Goal: Browse casually: Explore the website without a specific task or goal

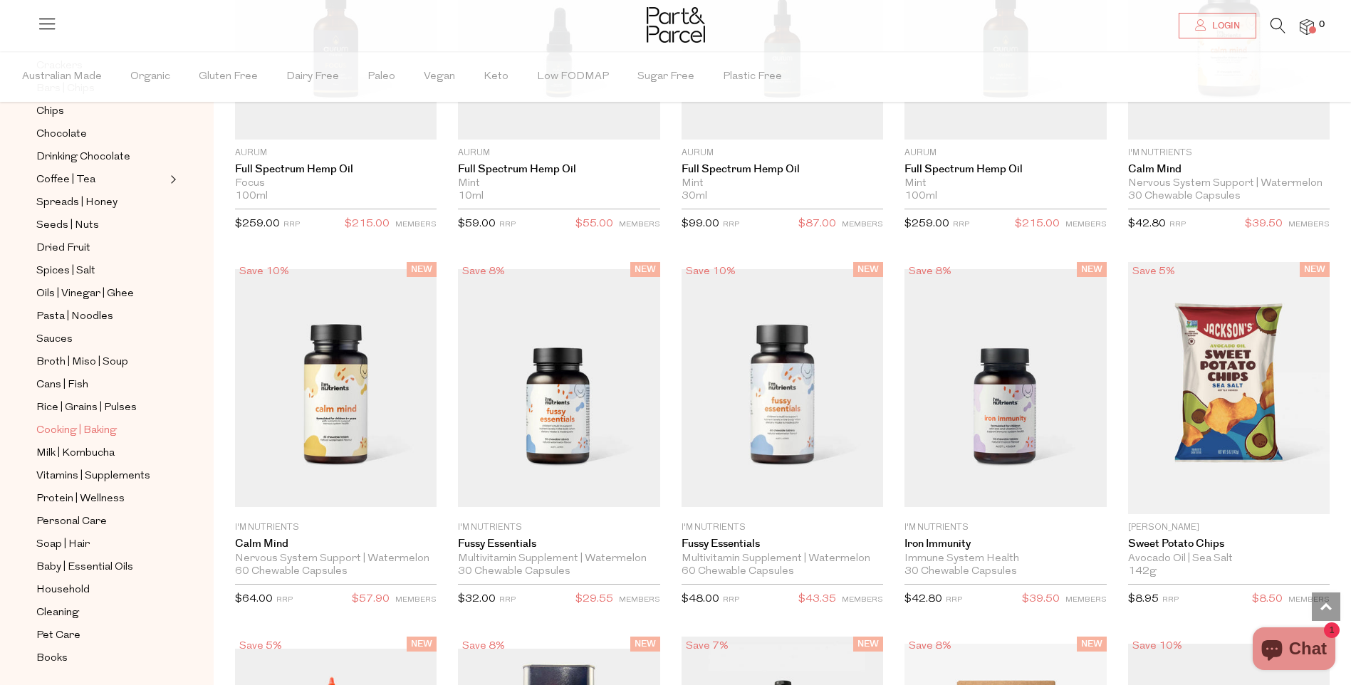
scroll to position [214, 0]
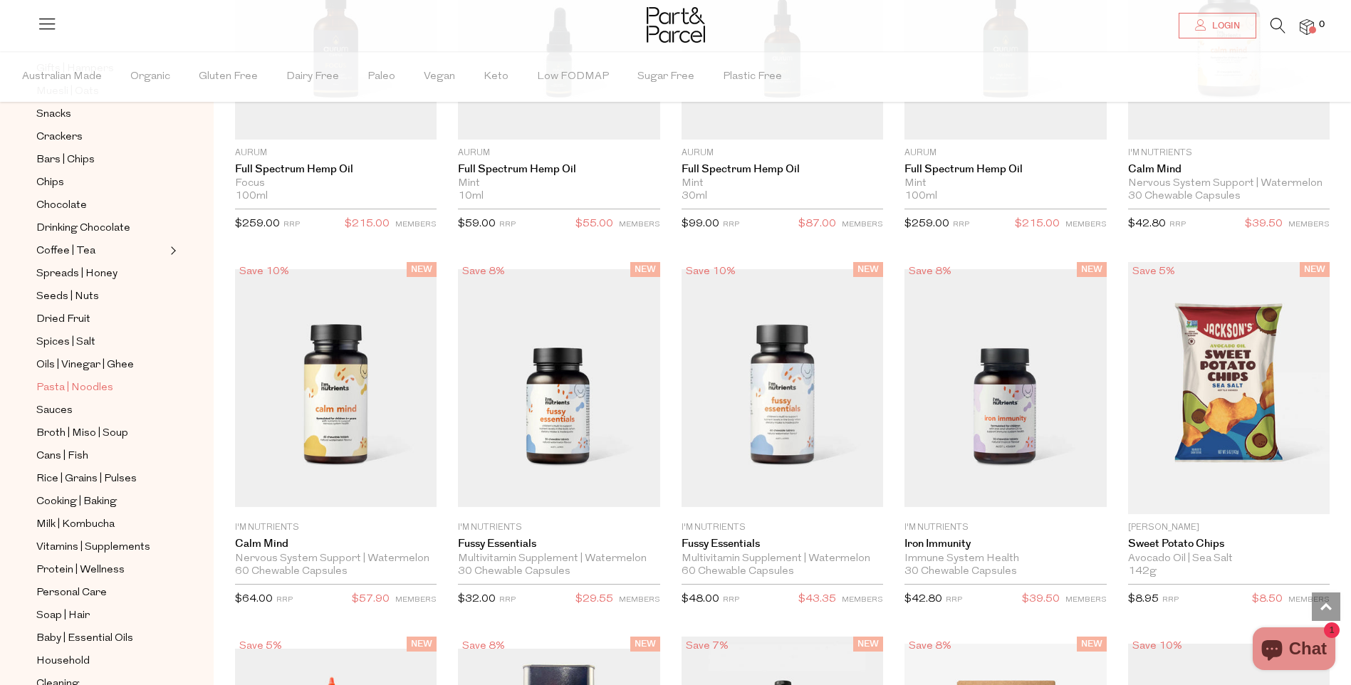
click at [75, 380] on span "Pasta | Noodles" at bounding box center [74, 388] width 77 height 17
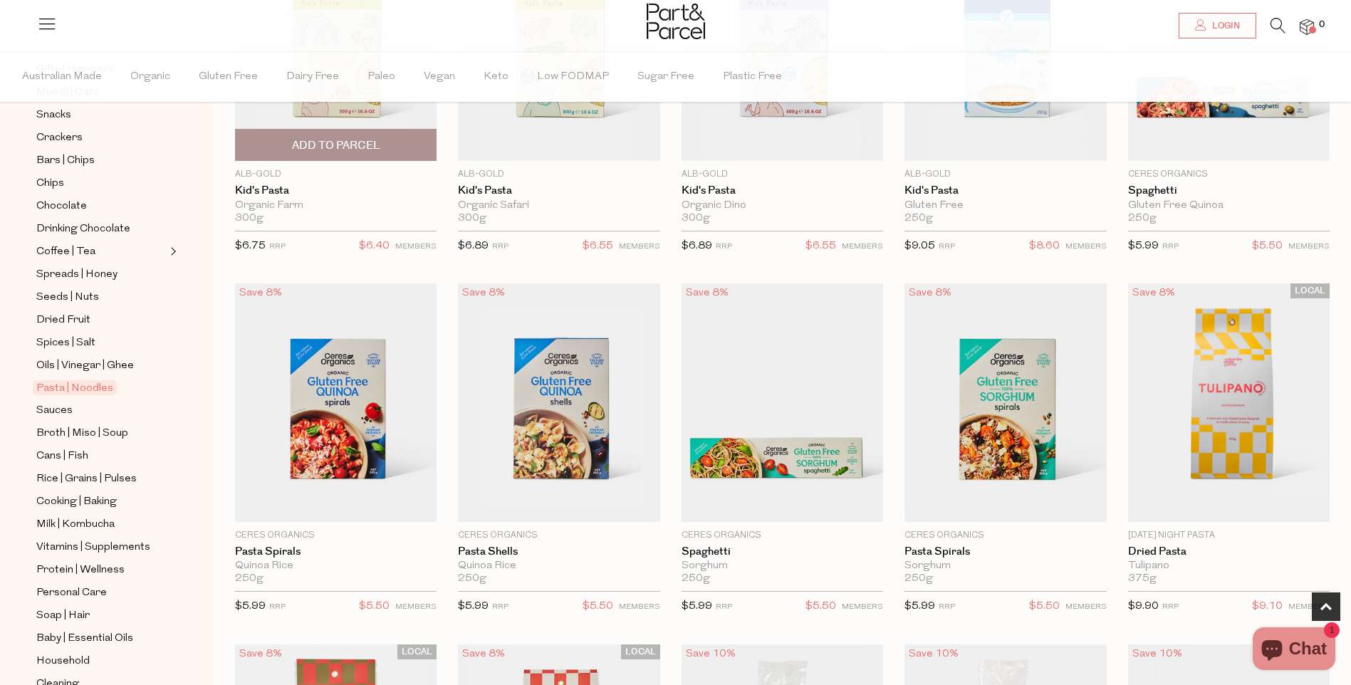
scroll to position [285, 0]
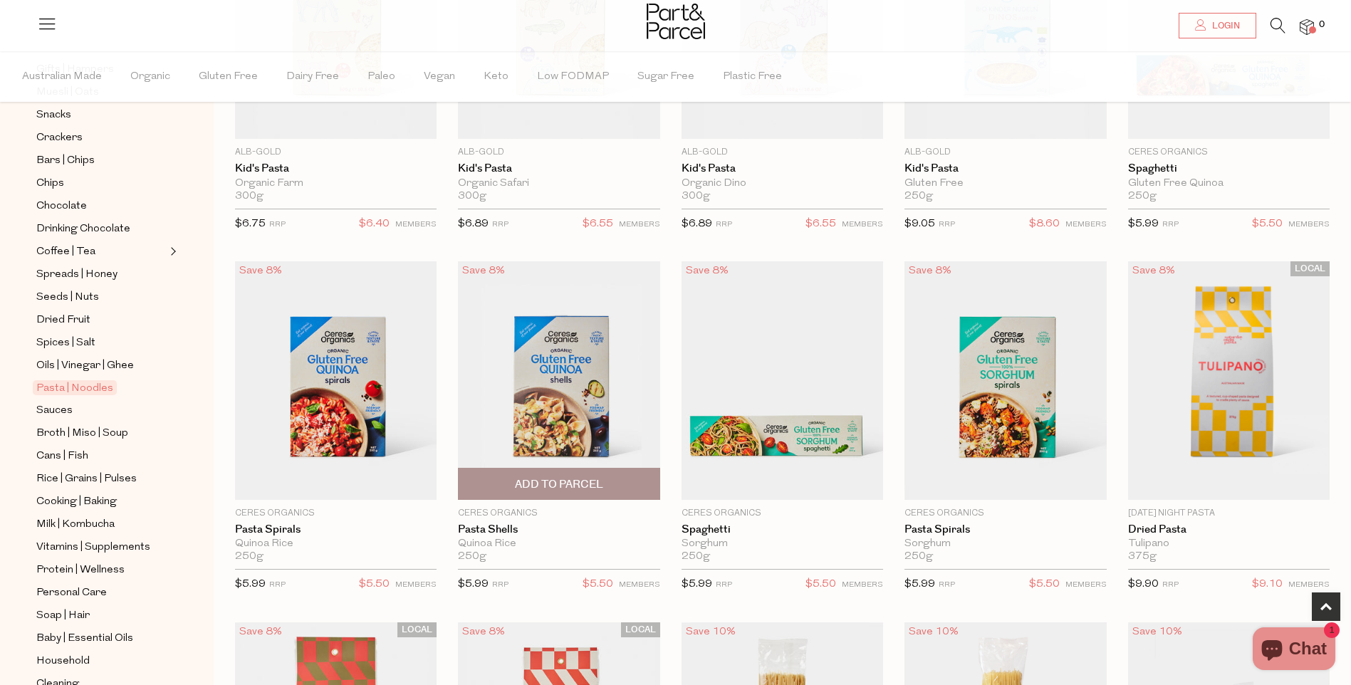
click at [549, 405] on img at bounding box center [559, 380] width 202 height 239
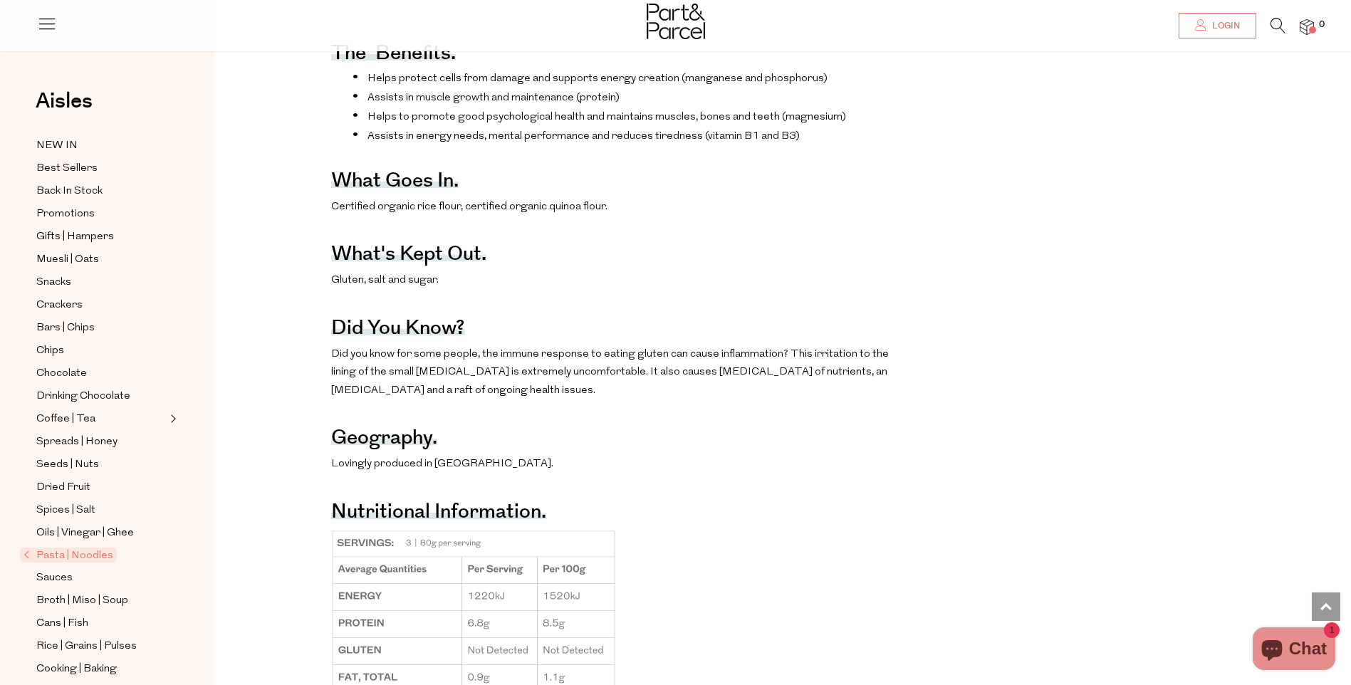
scroll to position [641, 0]
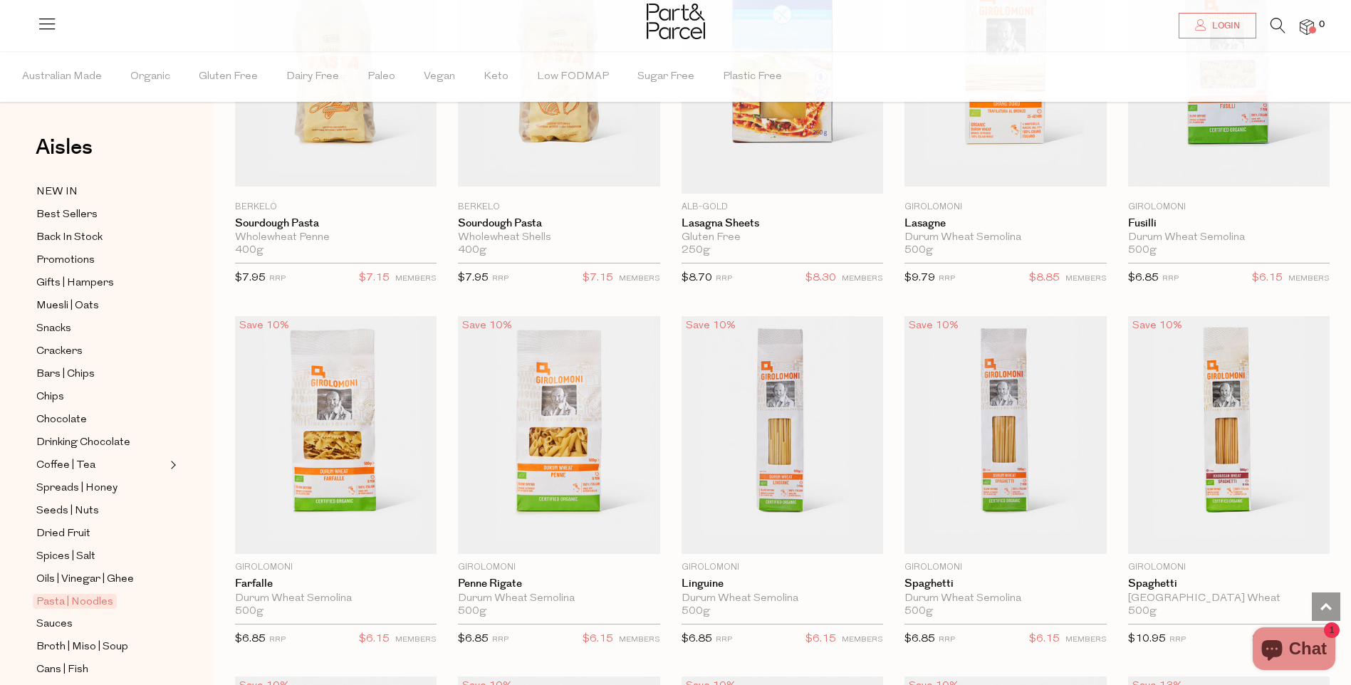
scroll to position [1733, 0]
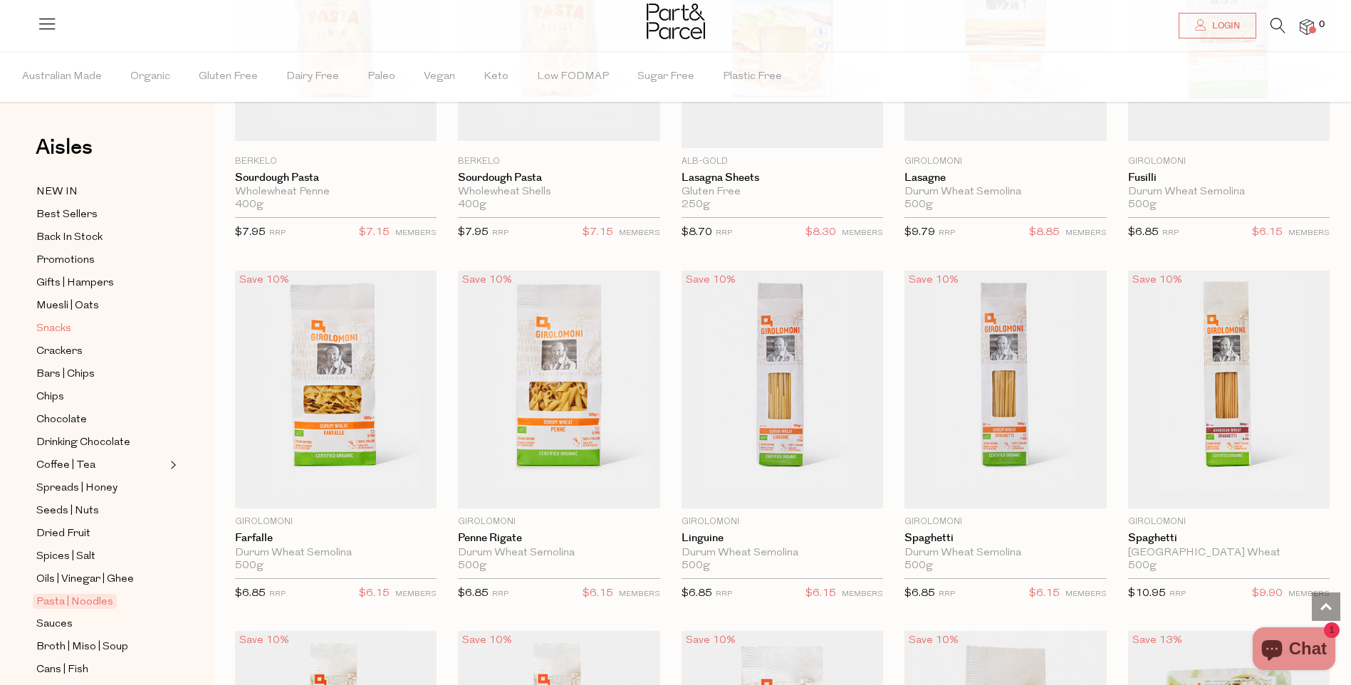
click at [60, 329] on span "Snacks" at bounding box center [53, 329] width 35 height 17
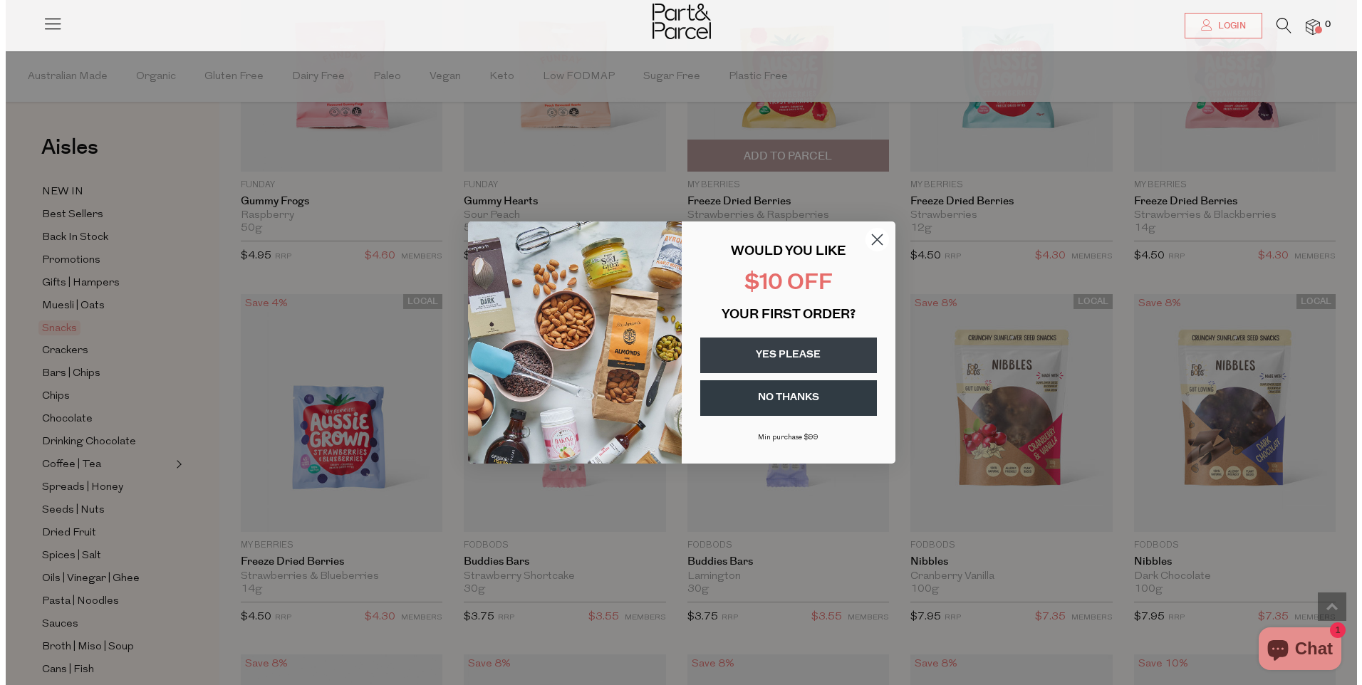
scroll to position [1720, 0]
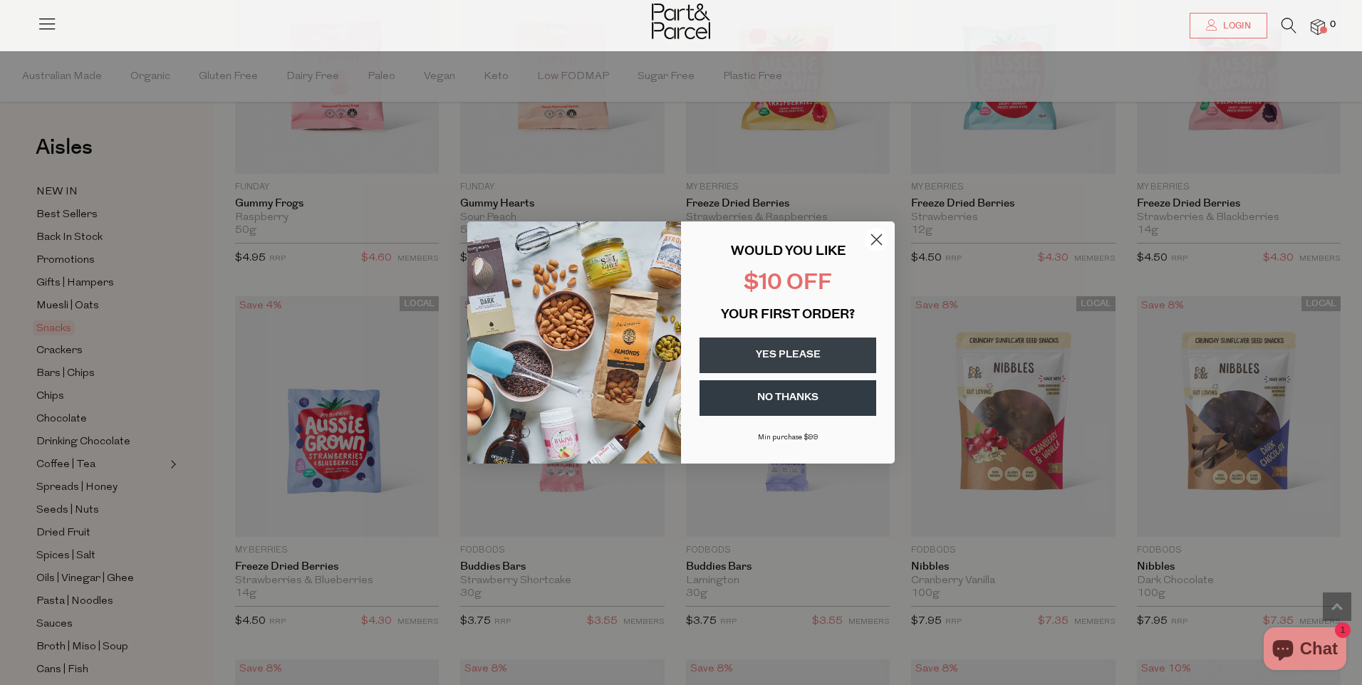
click at [875, 243] on circle "Close dialog" at bounding box center [877, 240] width 24 height 24
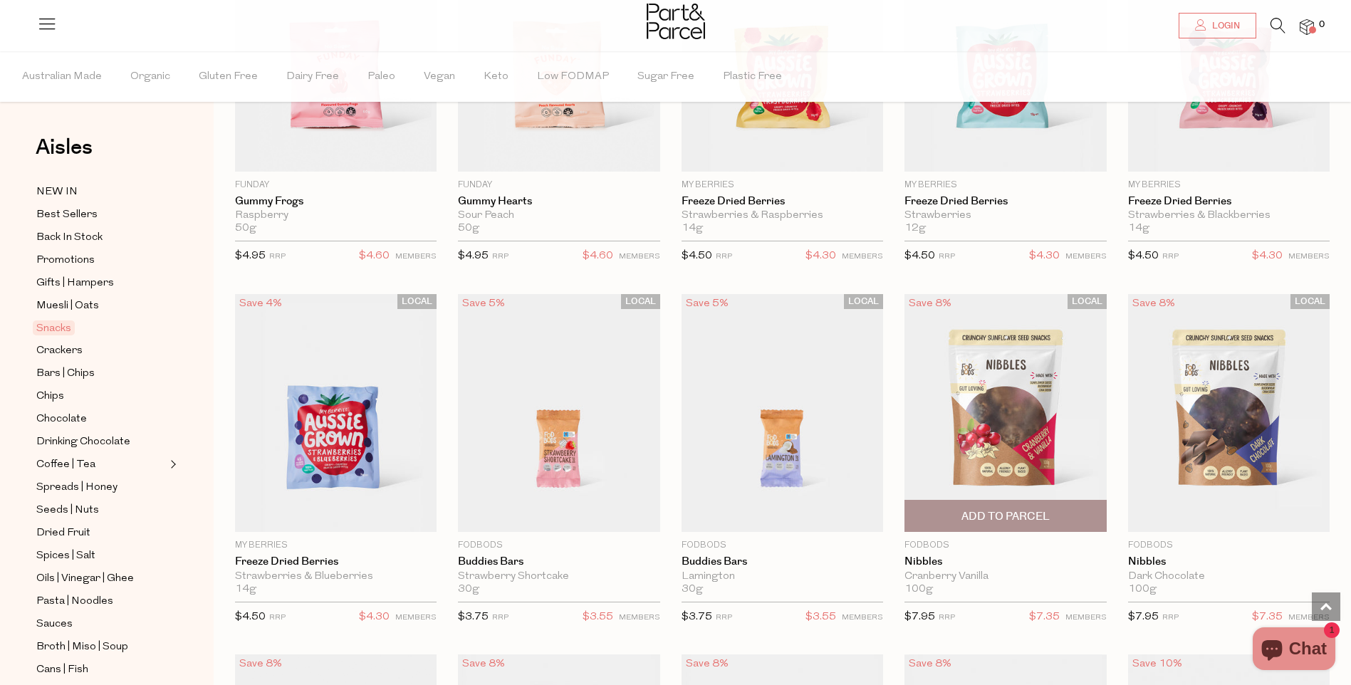
scroll to position [1781, 0]
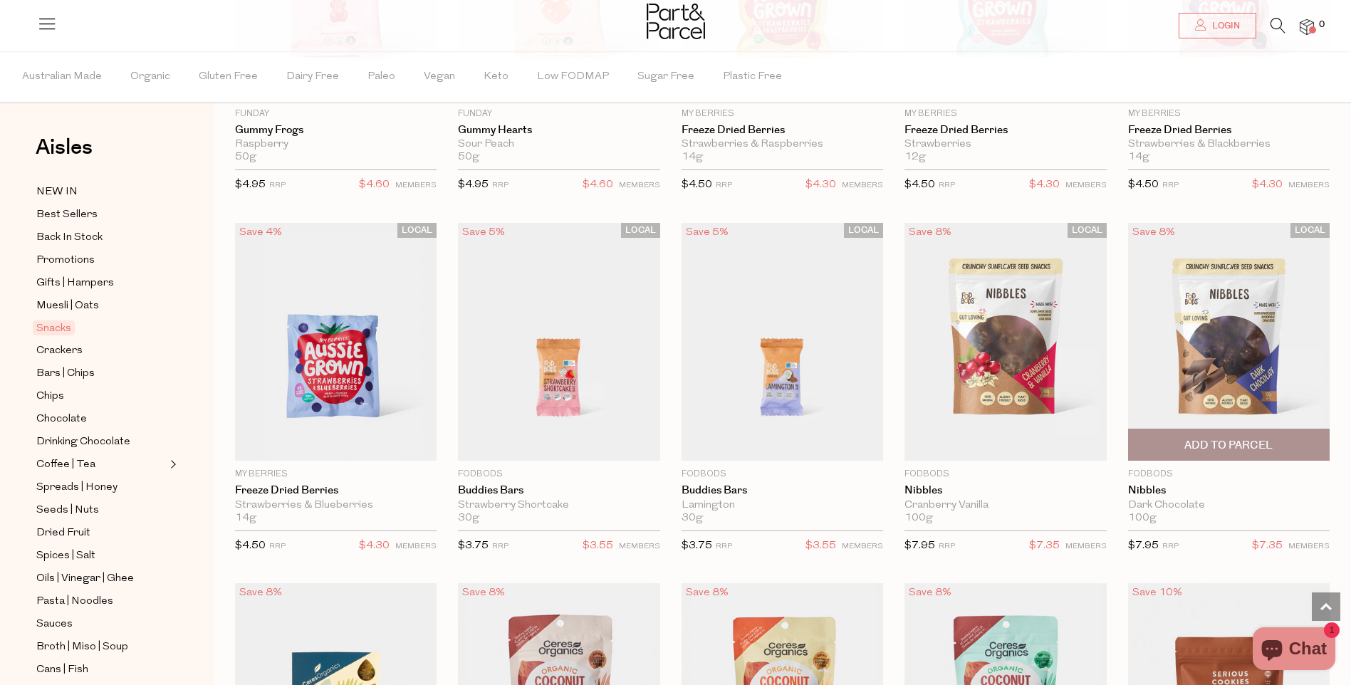
click at [1203, 385] on img at bounding box center [1229, 342] width 202 height 239
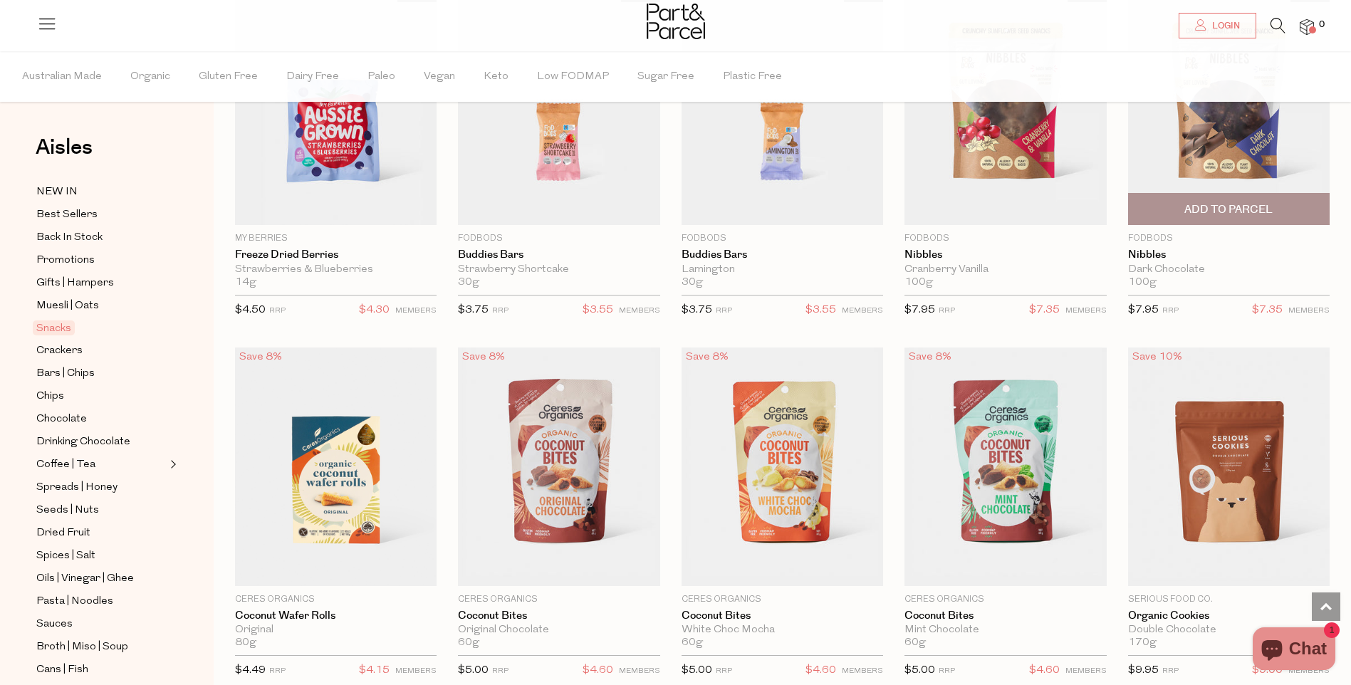
scroll to position [2066, 0]
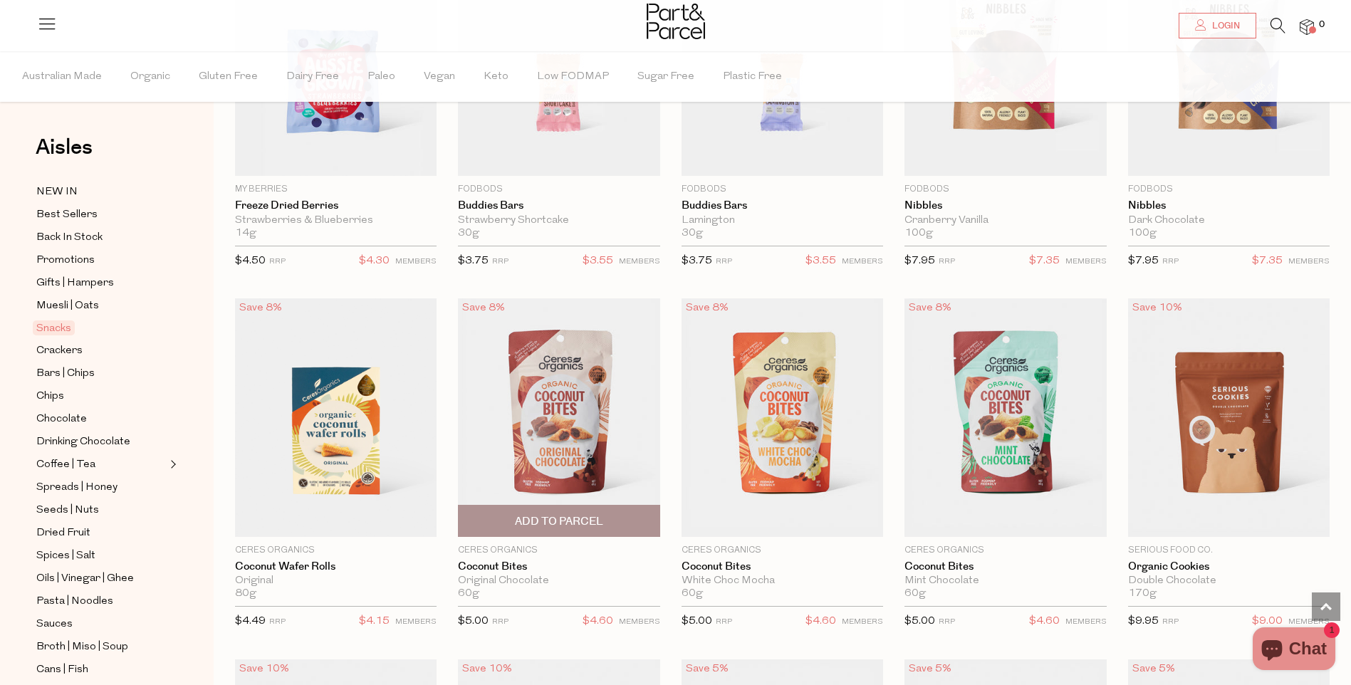
click at [542, 430] on img at bounding box center [559, 417] width 202 height 239
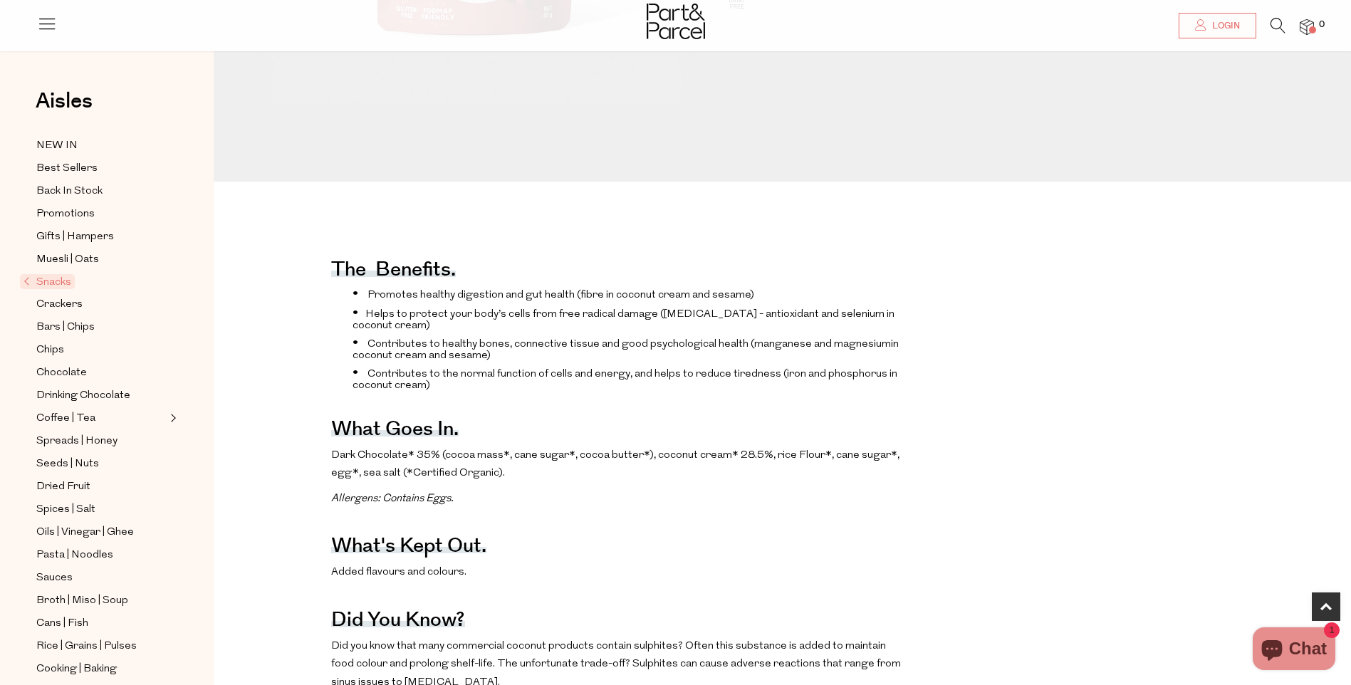
scroll to position [499, 0]
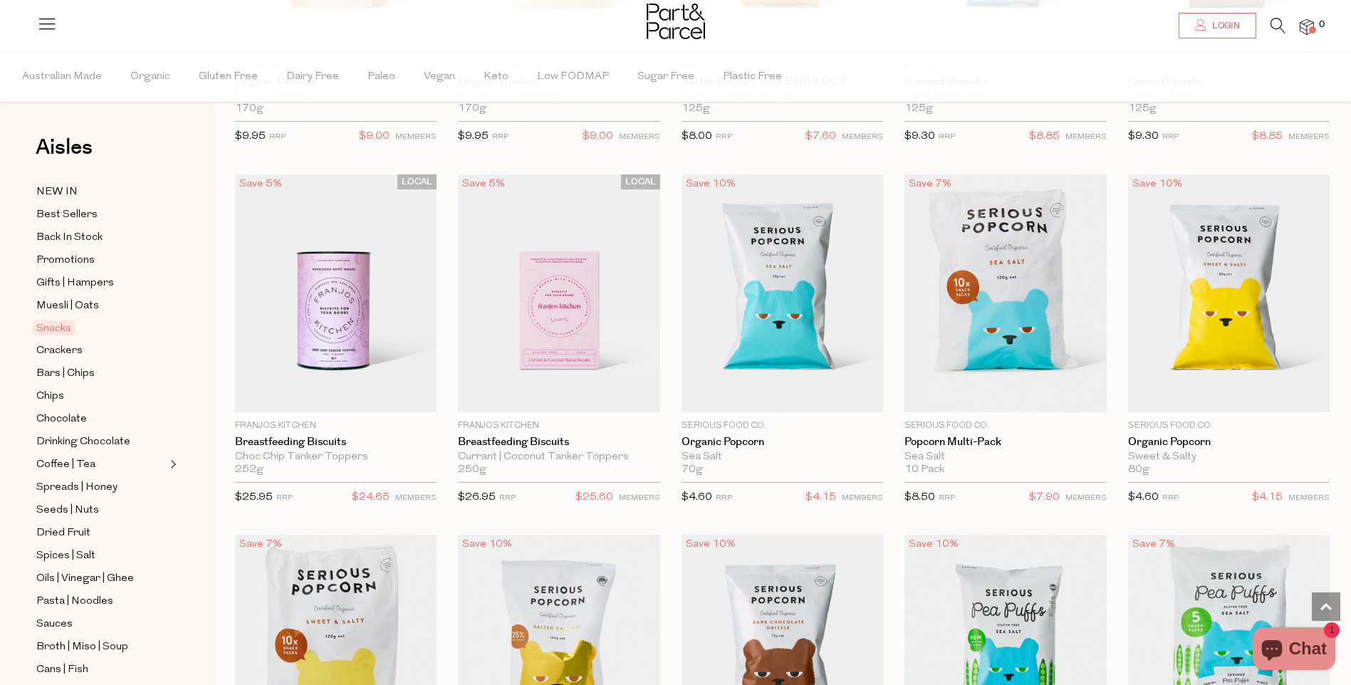
scroll to position [2874, 0]
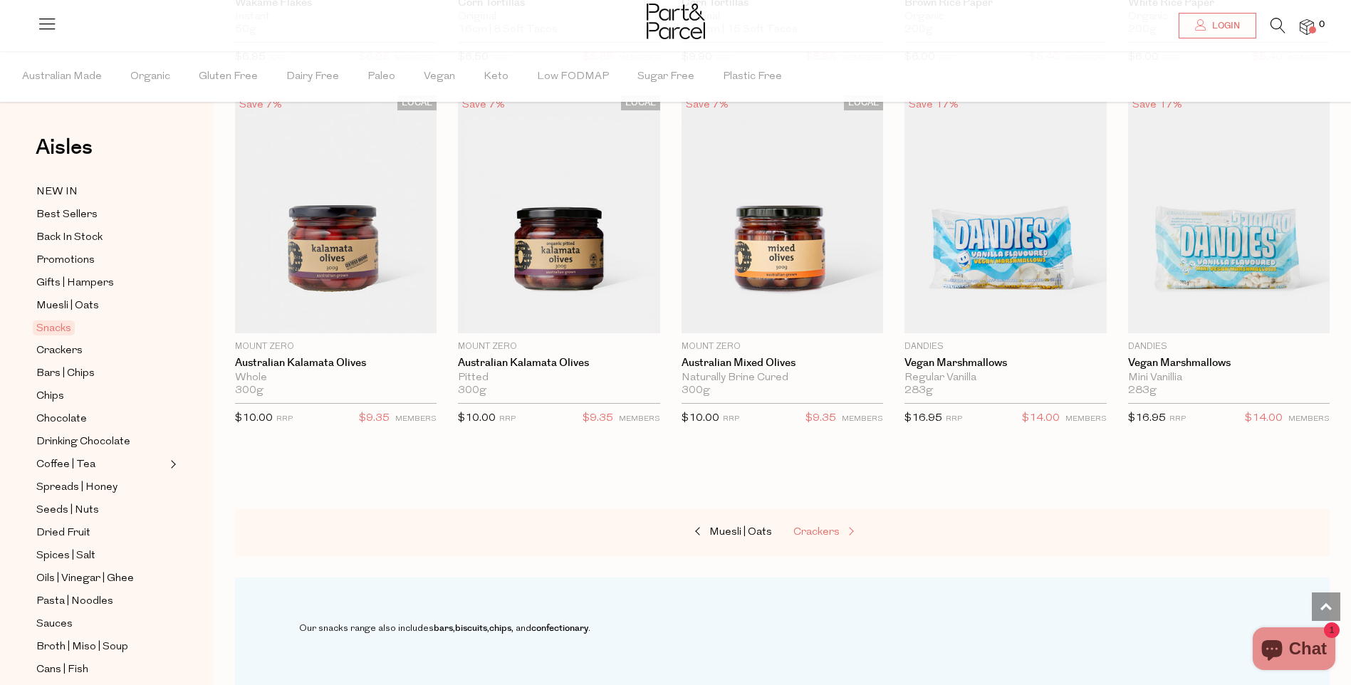
scroll to position [4797, 0]
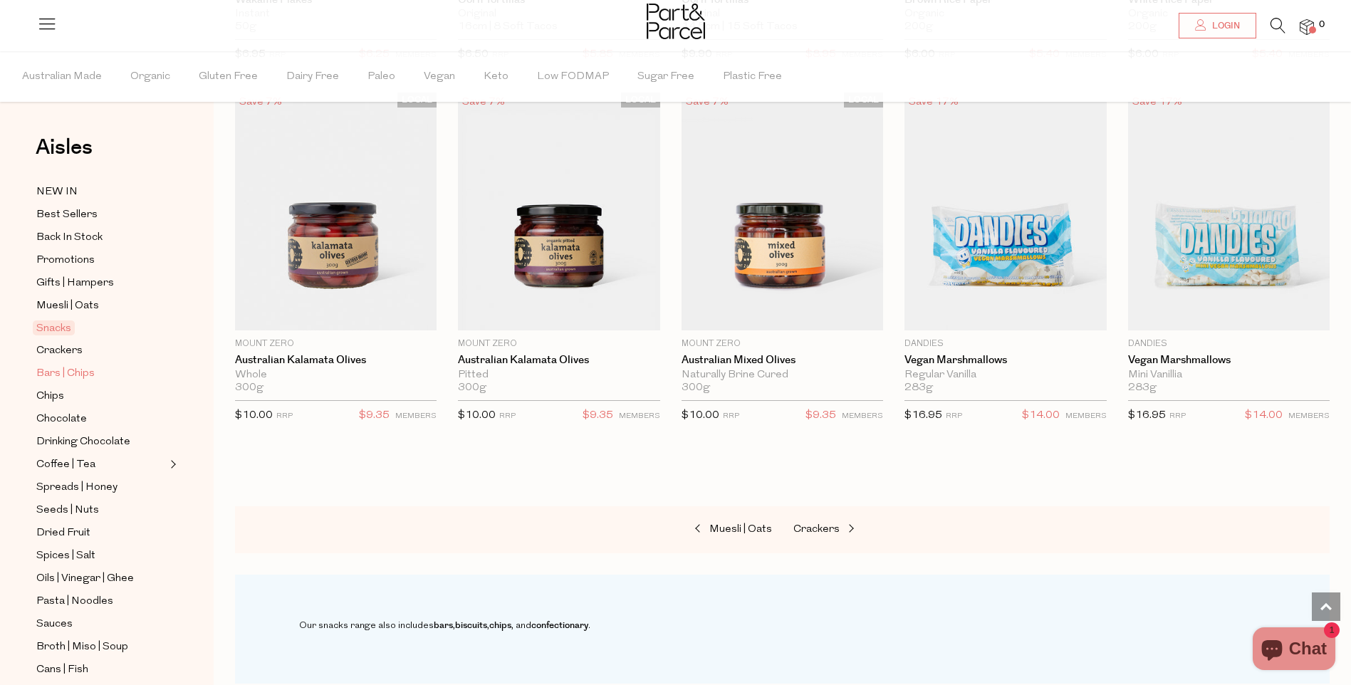
click at [85, 365] on span "Bars | Chips" at bounding box center [65, 373] width 58 height 17
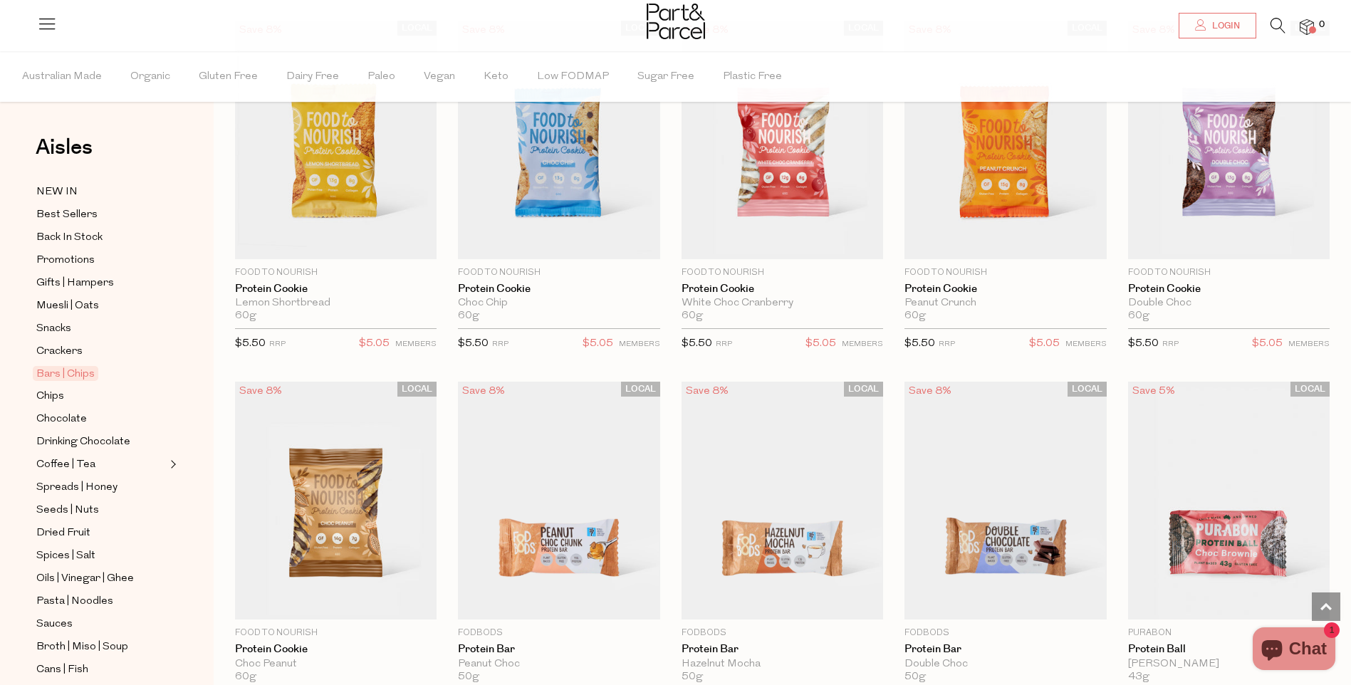
scroll to position [2351, 0]
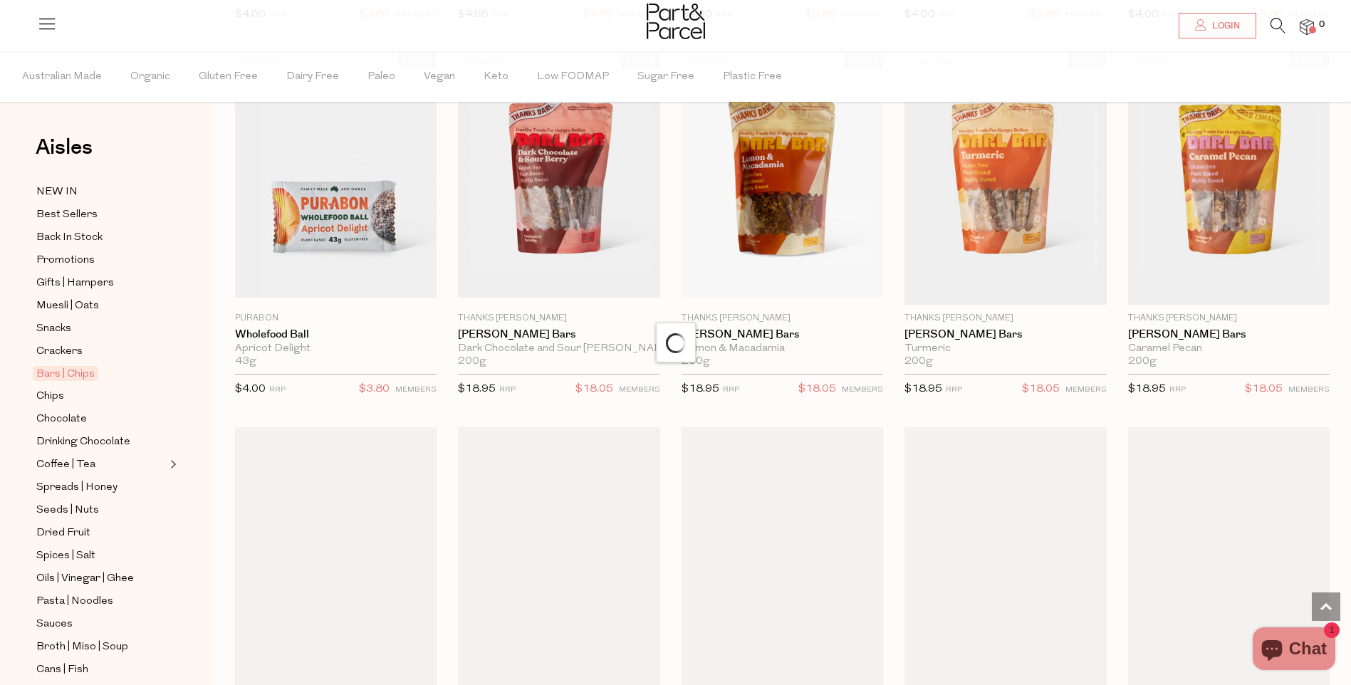
scroll to position [3419, 0]
